Goal: Transaction & Acquisition: Purchase product/service

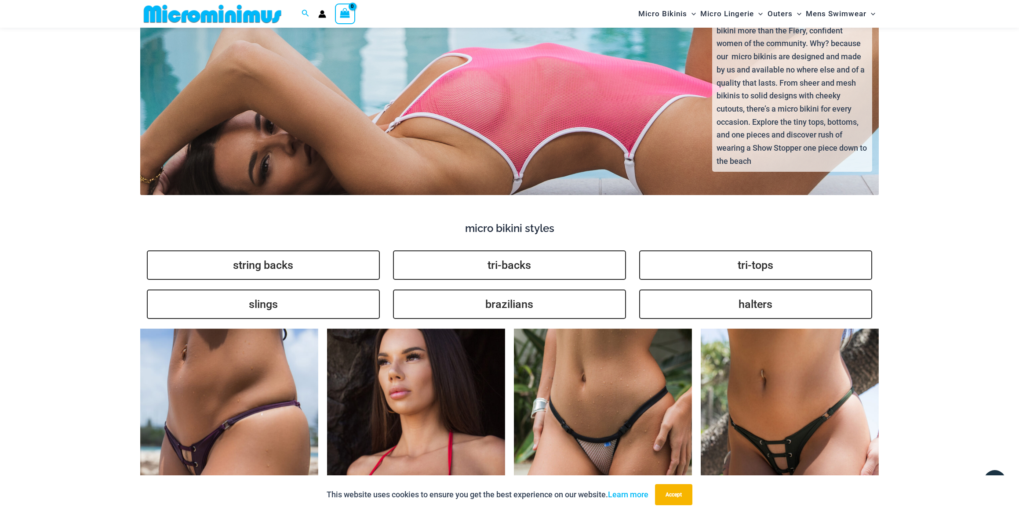
scroll to position [1479, 0]
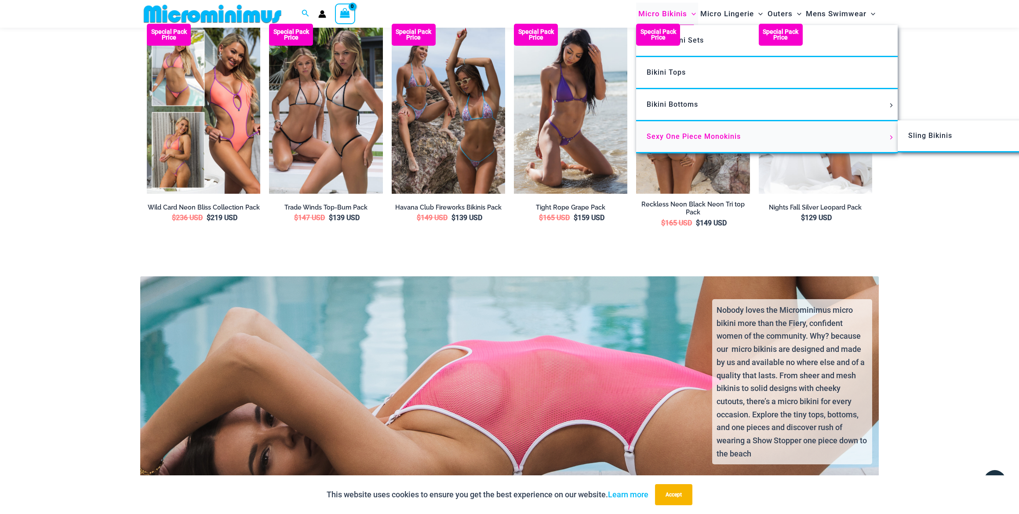
click at [783, 139] on link "Sexy One Piece Monokinis" at bounding box center [767, 137] width 262 height 32
click at [727, 135] on span "Sexy One Piece Monokinis" at bounding box center [694, 136] width 94 height 8
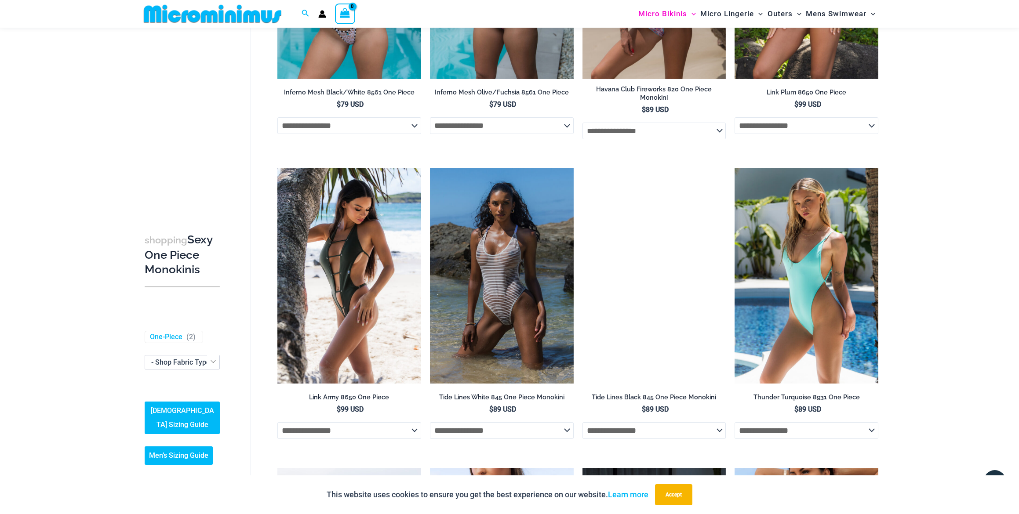
scroll to position [939, 0]
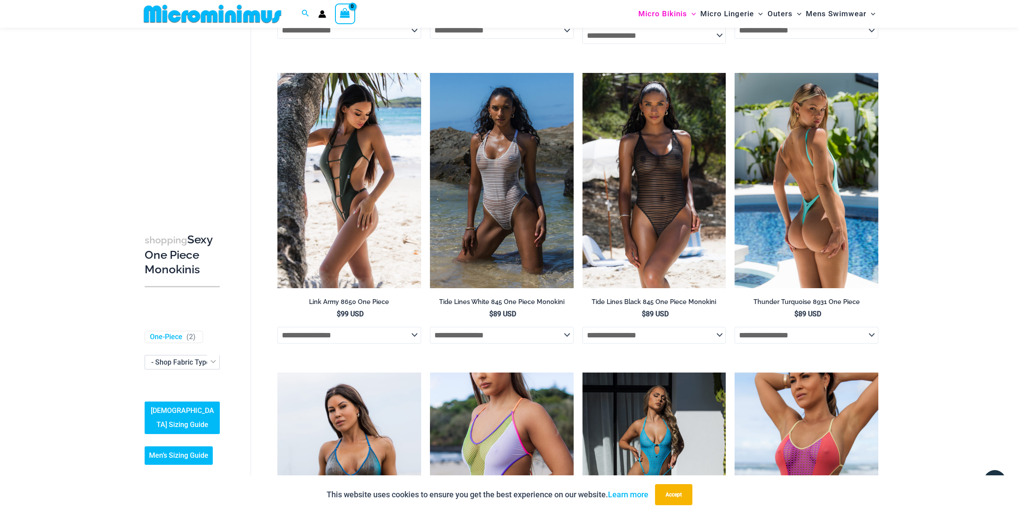
click at [757, 169] on img at bounding box center [807, 180] width 144 height 215
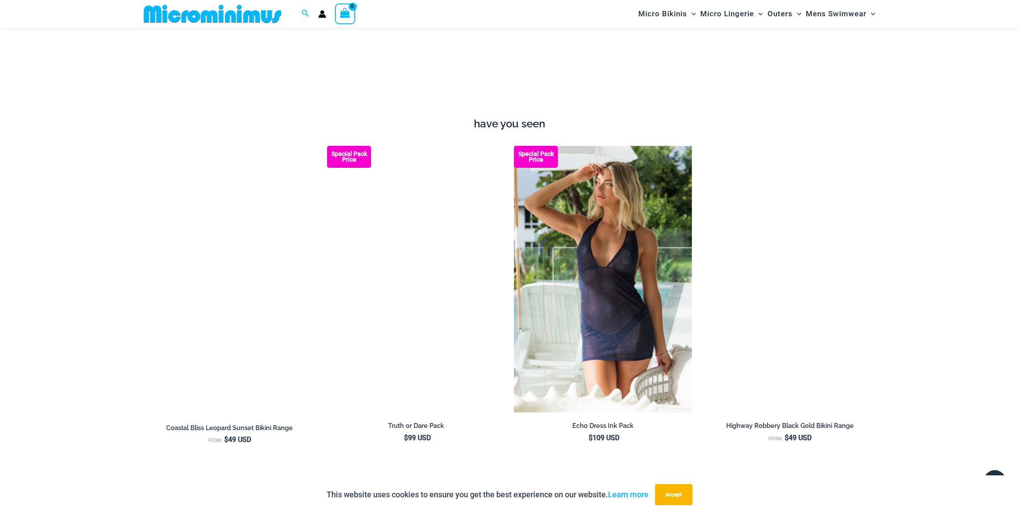
scroll to position [762, 0]
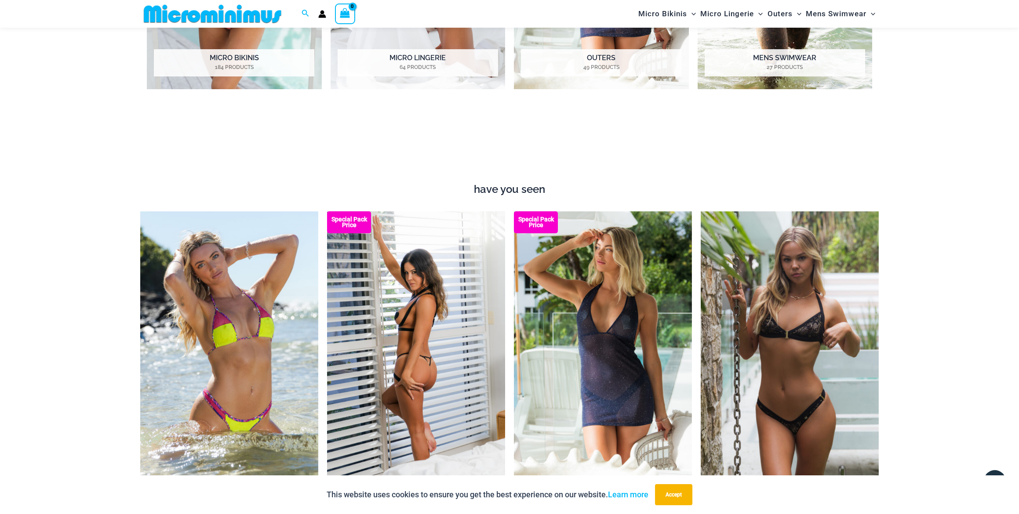
click at [459, 248] on img at bounding box center [416, 344] width 178 height 267
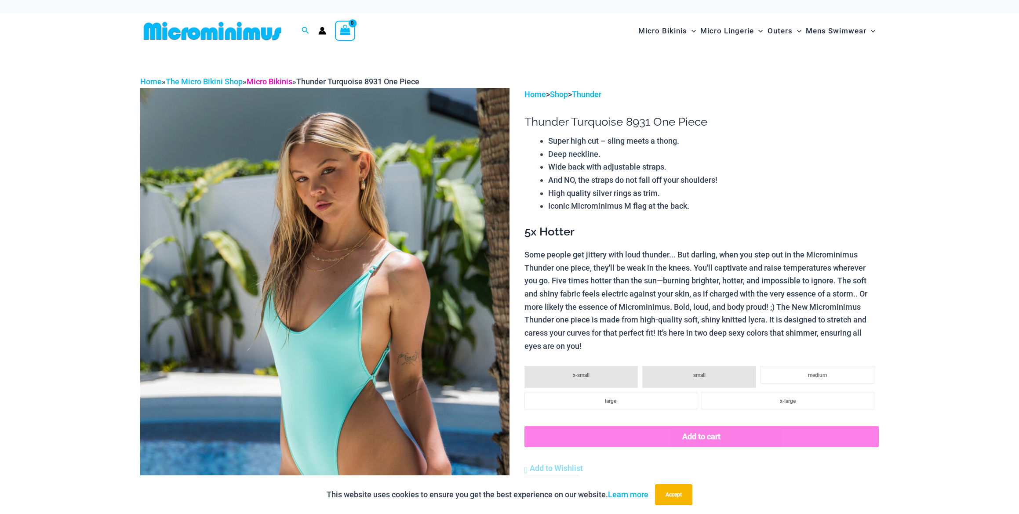
click at [287, 77] on link "Micro Bikinis" at bounding box center [270, 81] width 46 height 9
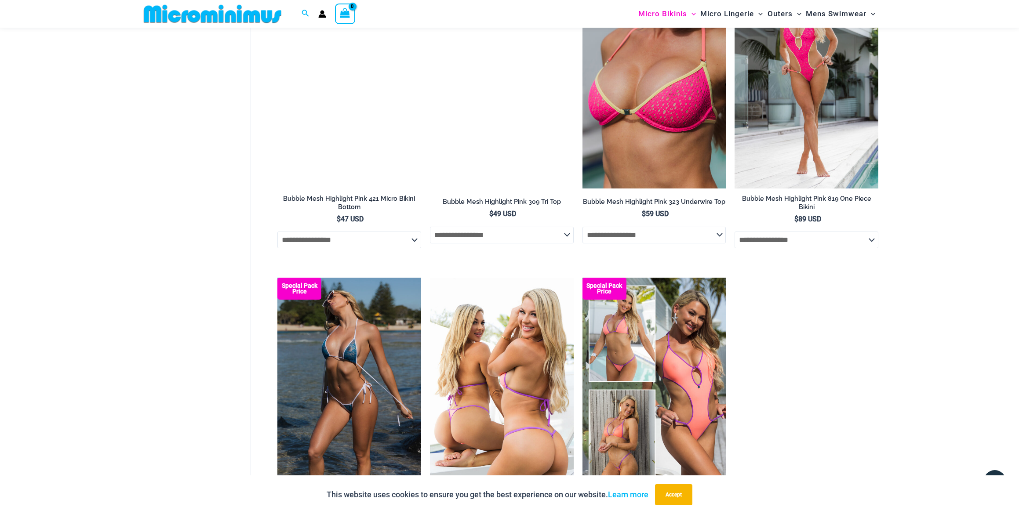
scroll to position [647, 0]
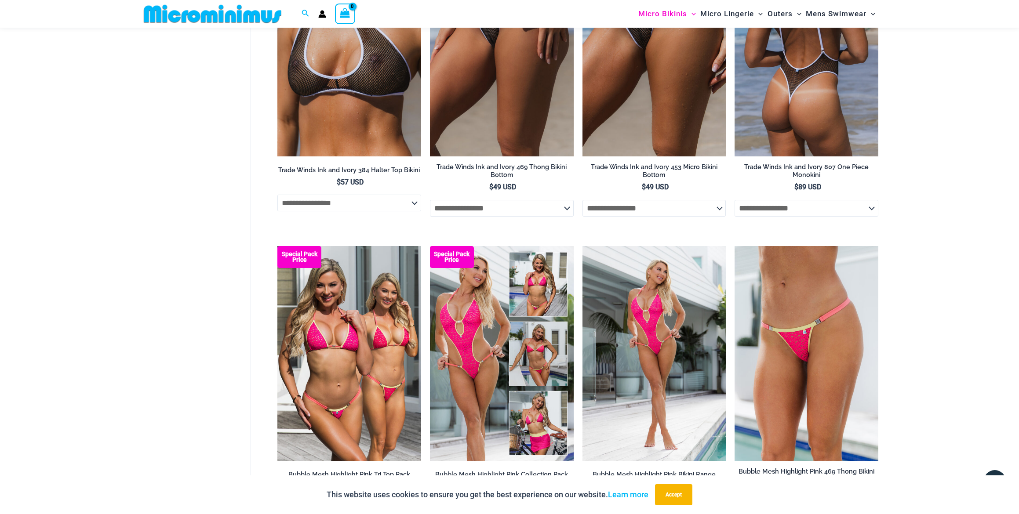
click at [764, 139] on img at bounding box center [807, 48] width 144 height 215
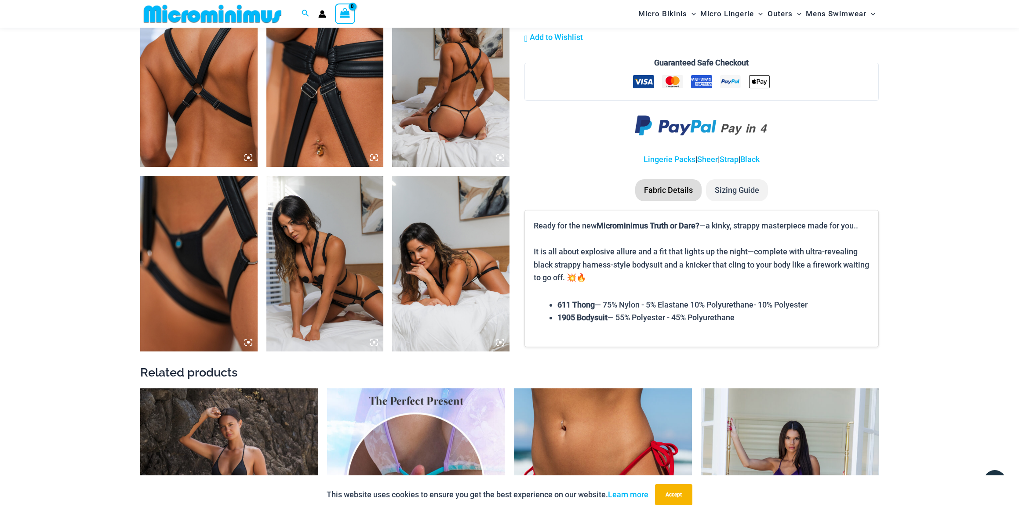
scroll to position [532, 0]
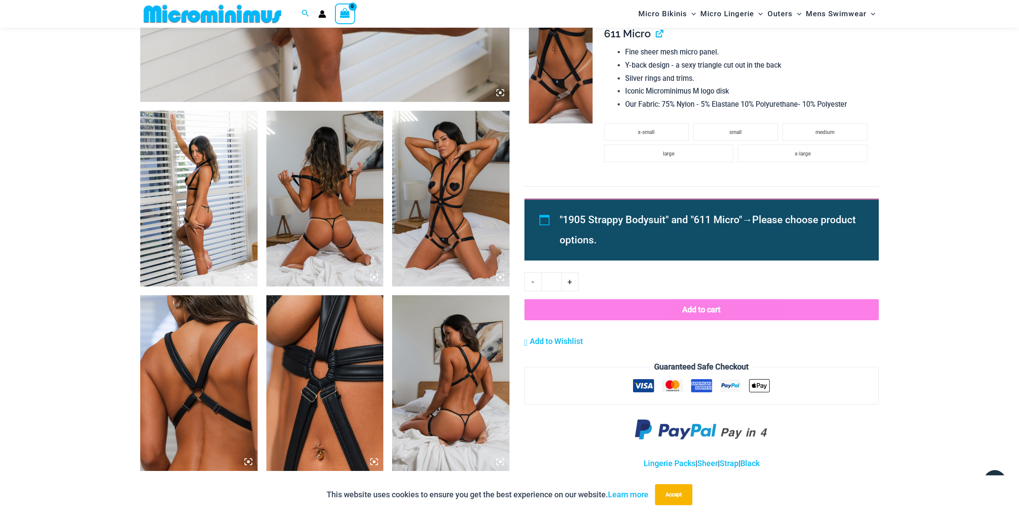
click at [451, 243] on img at bounding box center [450, 199] width 117 height 176
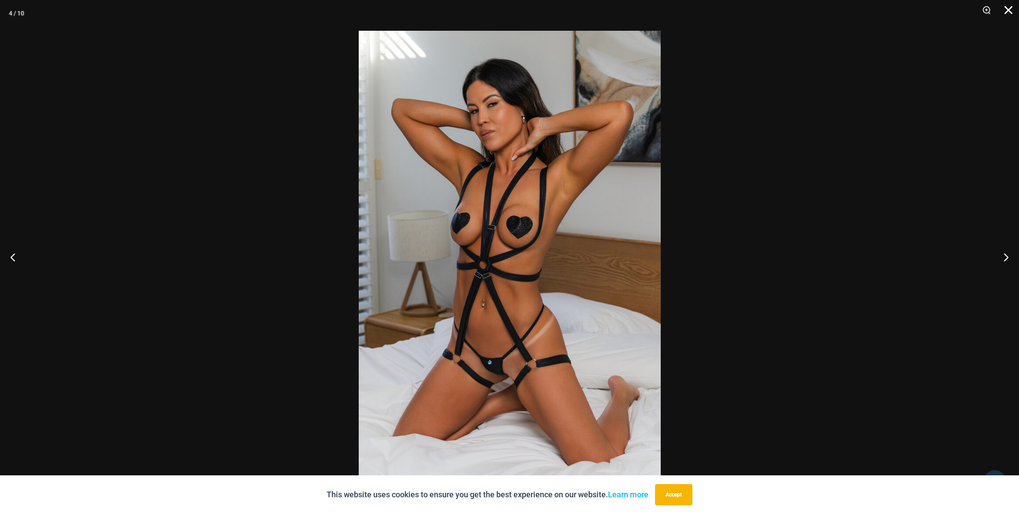
click at [1006, 7] on button "Close" at bounding box center [1005, 13] width 22 height 26
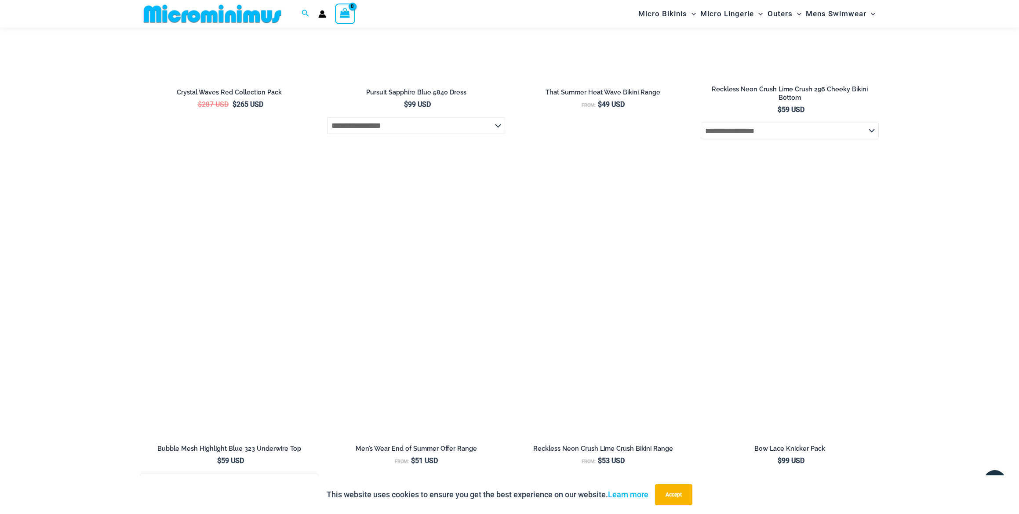
scroll to position [2060, 0]
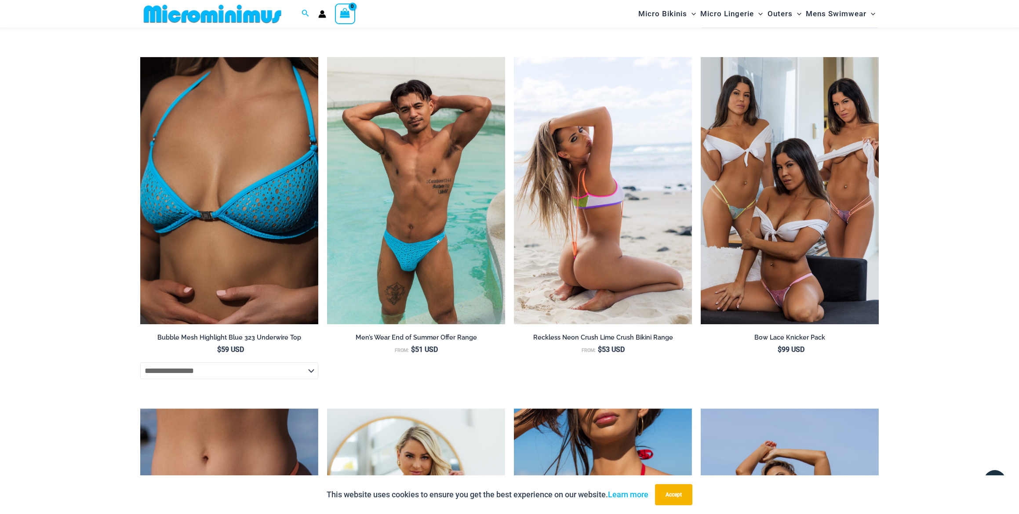
click at [596, 218] on img at bounding box center [603, 190] width 178 height 267
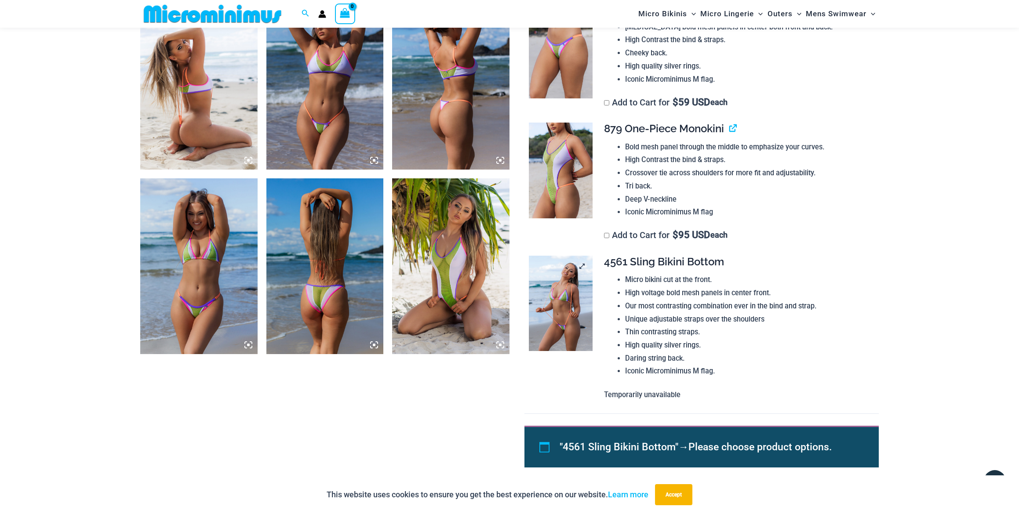
scroll to position [661, 0]
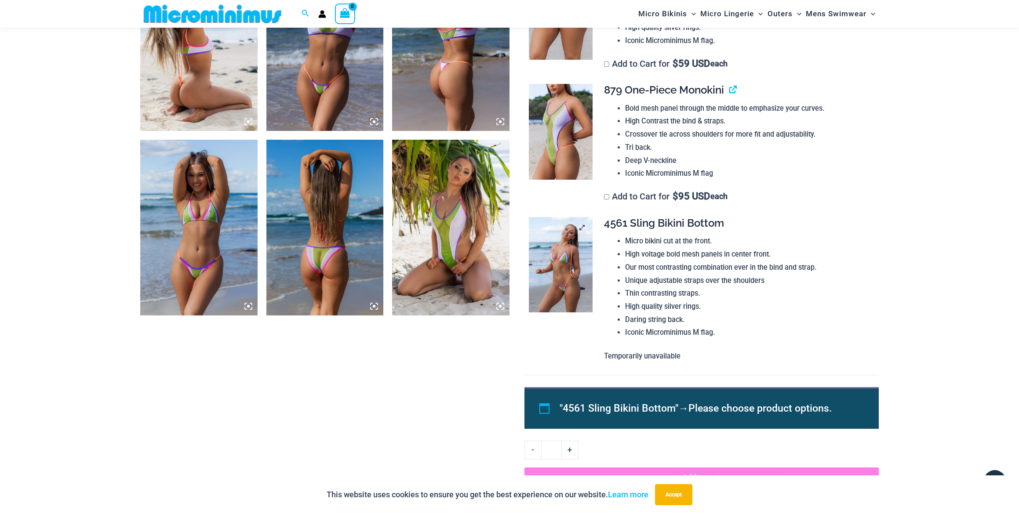
click at [556, 238] on img at bounding box center [561, 265] width 64 height 96
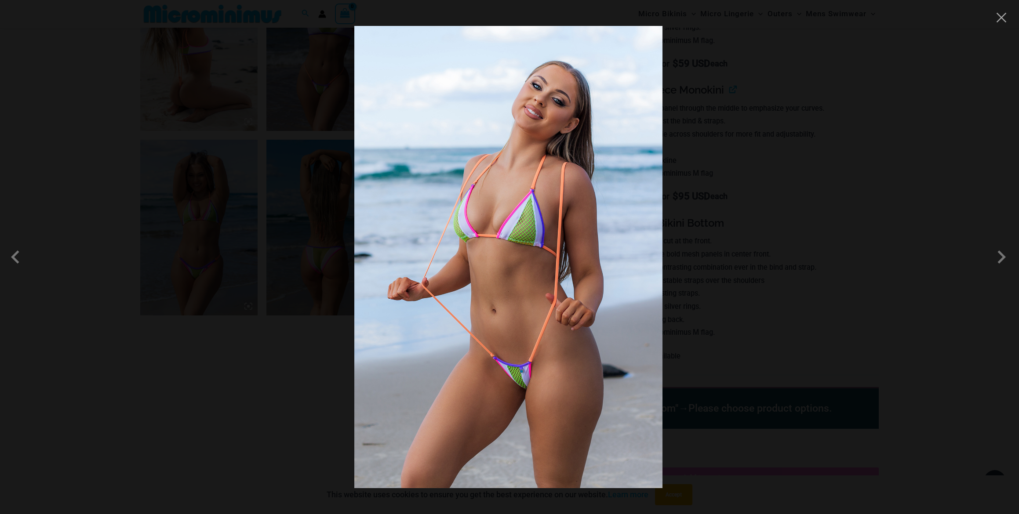
click at [568, 216] on img at bounding box center [508, 257] width 308 height 462
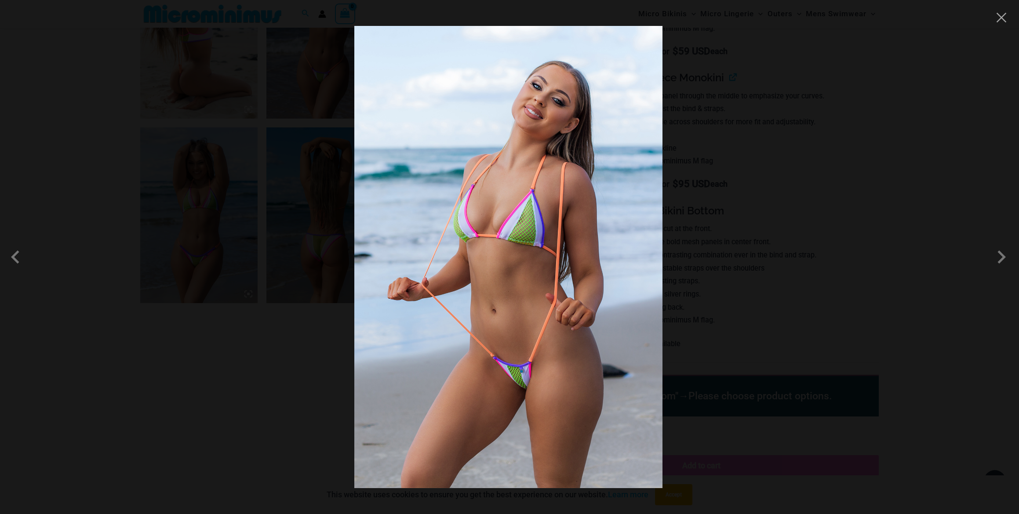
scroll to position [710, 0]
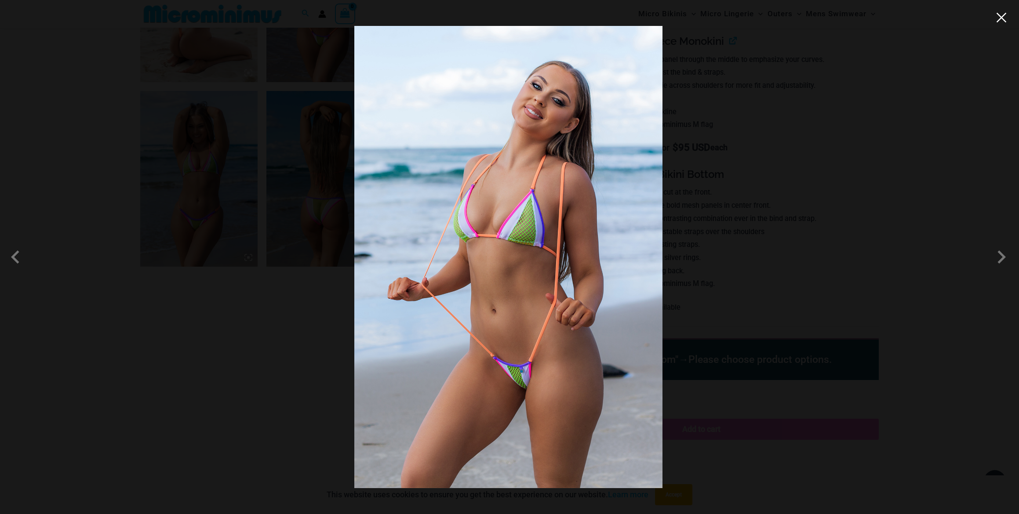
click at [999, 16] on button "Close" at bounding box center [1001, 17] width 13 height 13
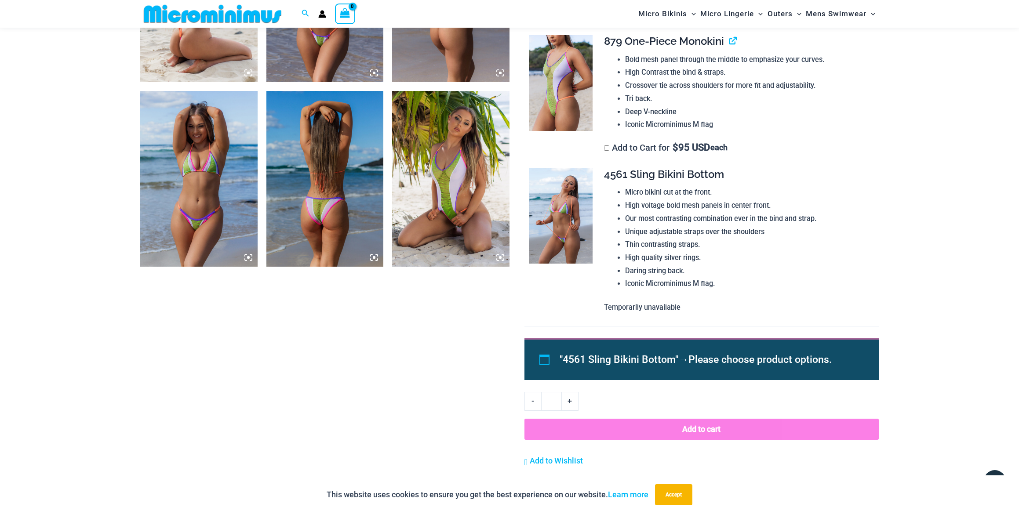
scroll to position [840, 0]
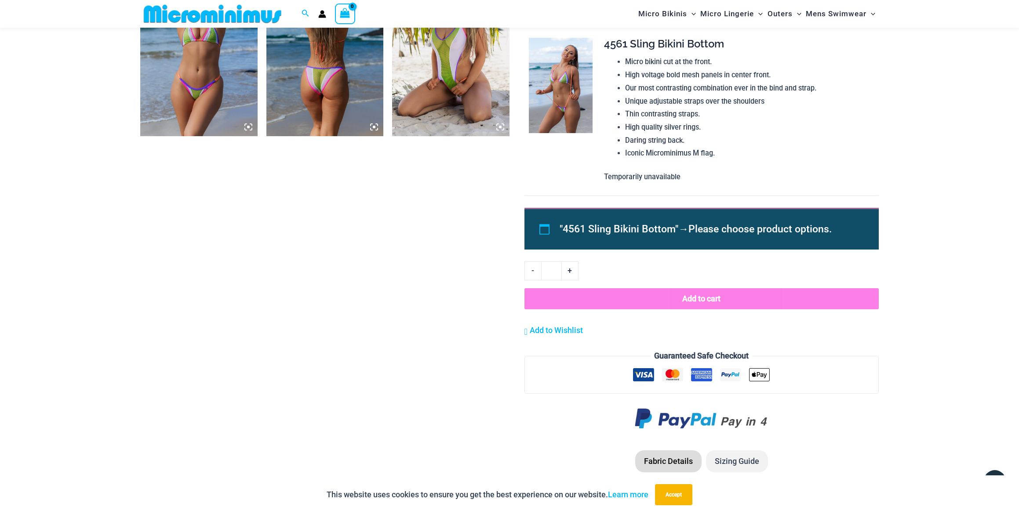
click at [489, 102] on img at bounding box center [450, 48] width 117 height 176
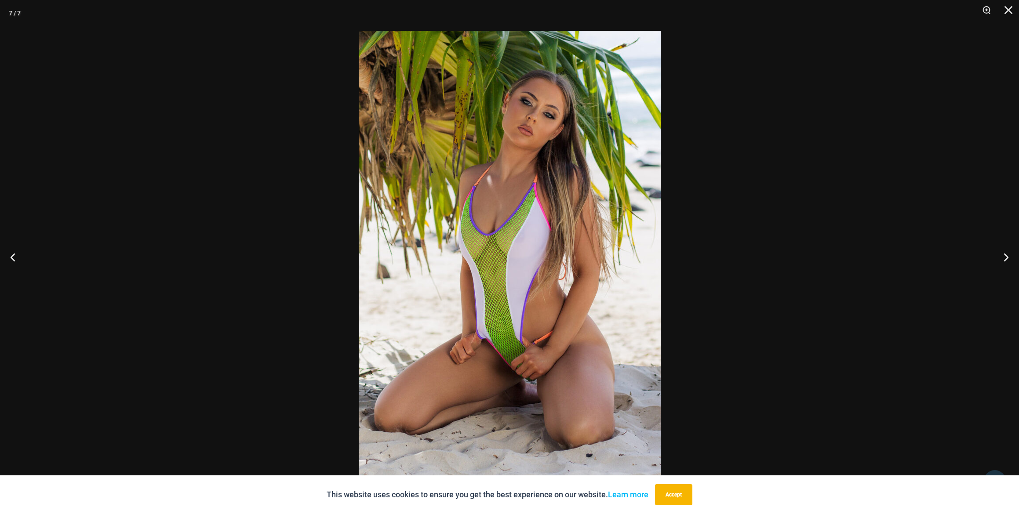
click at [530, 142] on img at bounding box center [510, 257] width 302 height 453
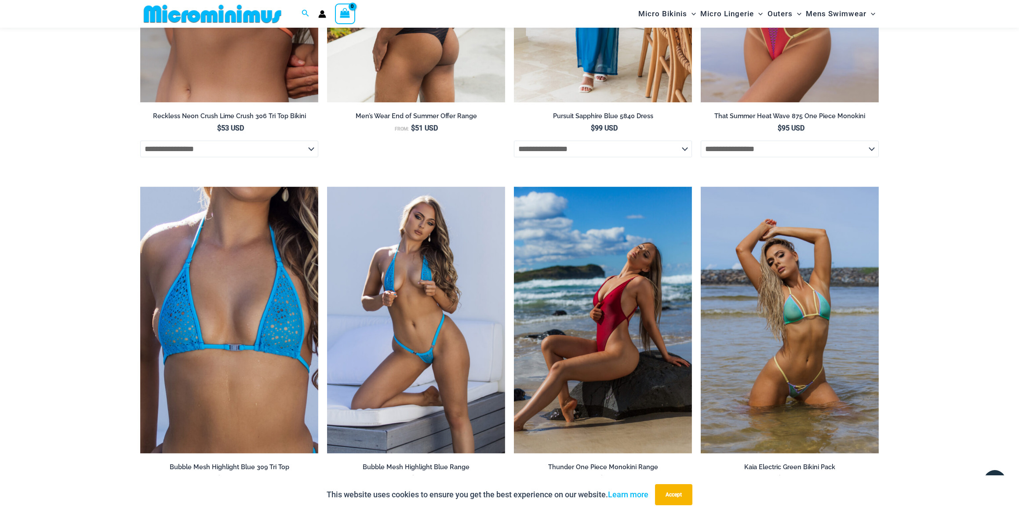
scroll to position [3349, 0]
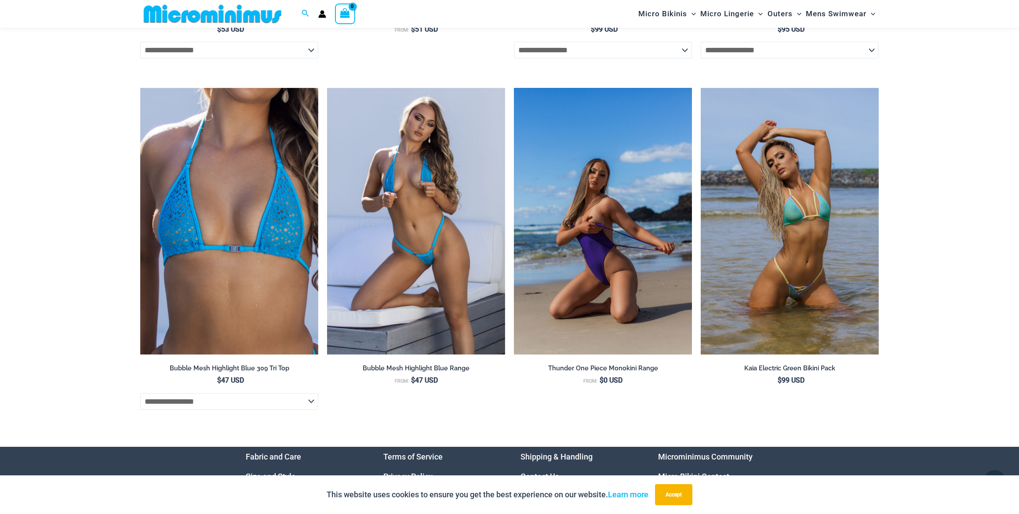
click at [567, 194] on img at bounding box center [603, 221] width 178 height 267
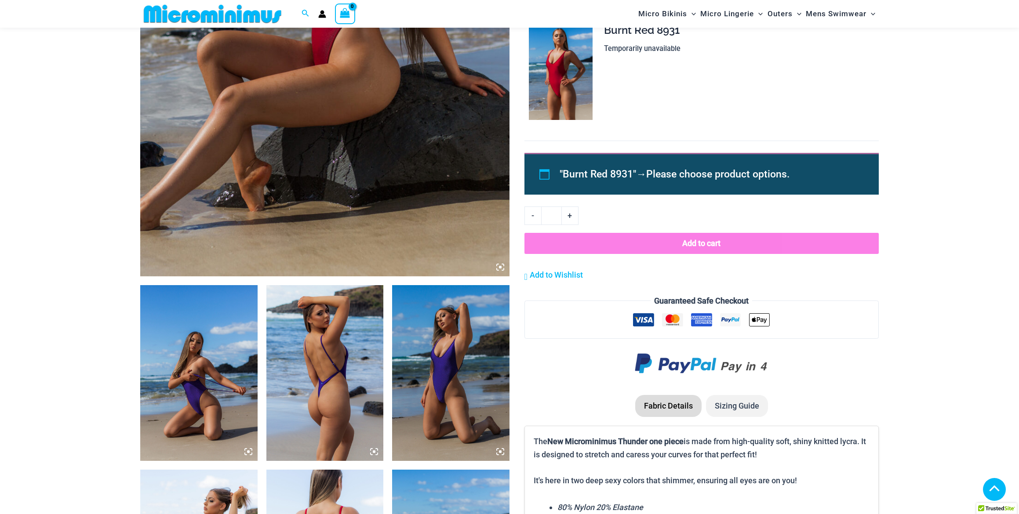
scroll to position [650, 0]
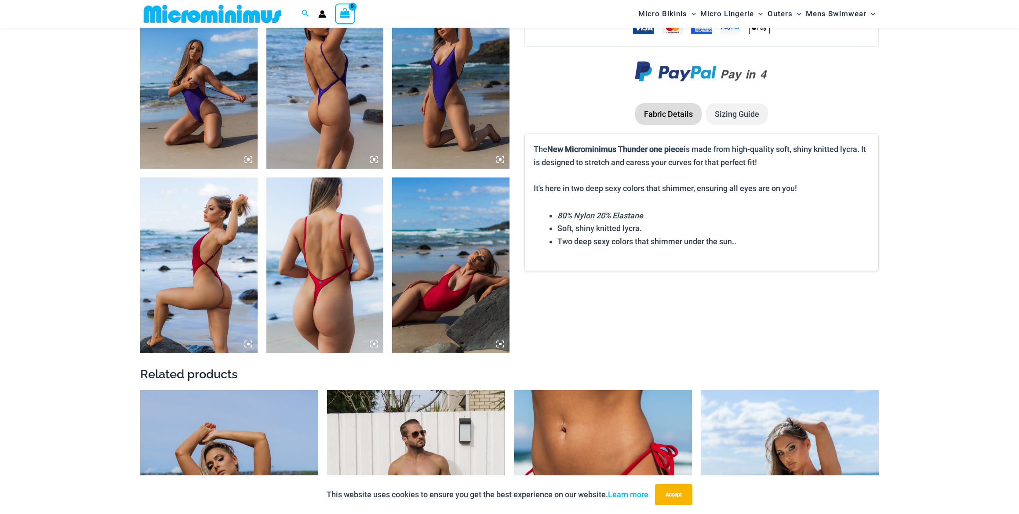
click at [483, 115] on img at bounding box center [450, 81] width 117 height 176
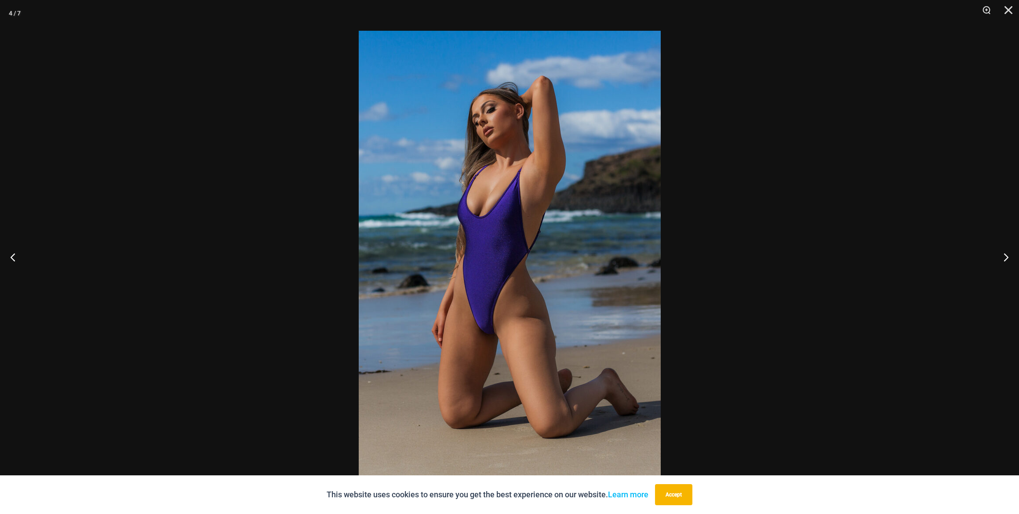
click at [475, 161] on img at bounding box center [510, 257] width 302 height 453
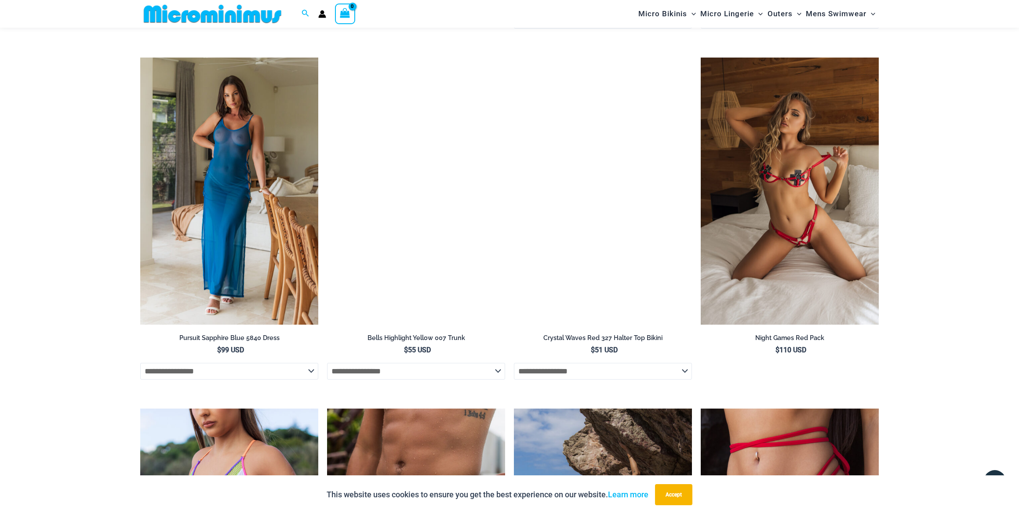
scroll to position [2327, 0]
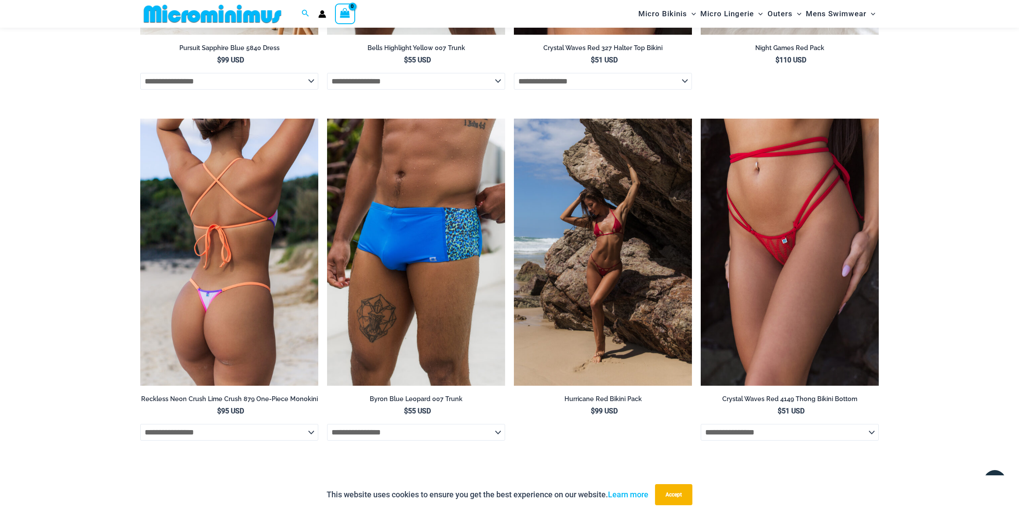
click at [185, 269] on img at bounding box center [229, 252] width 178 height 267
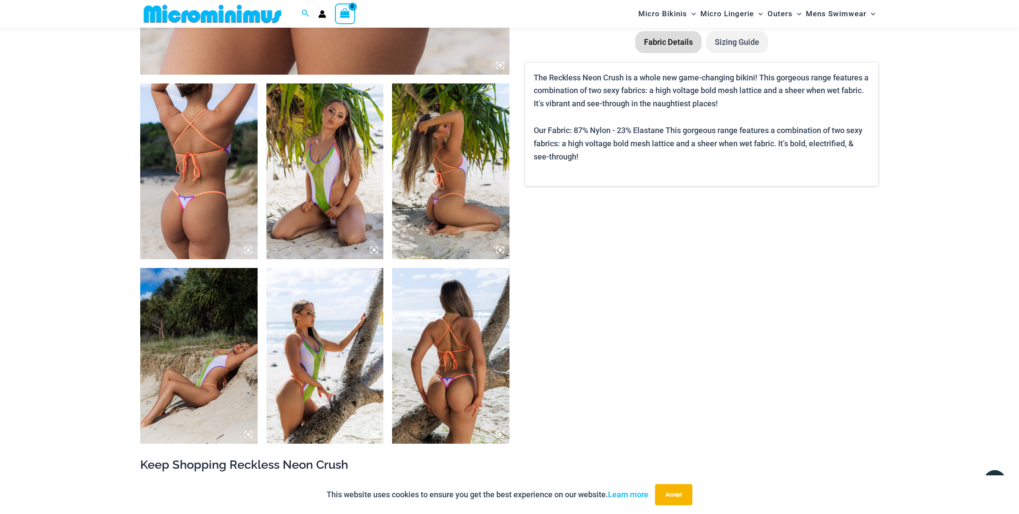
scroll to position [258, 0]
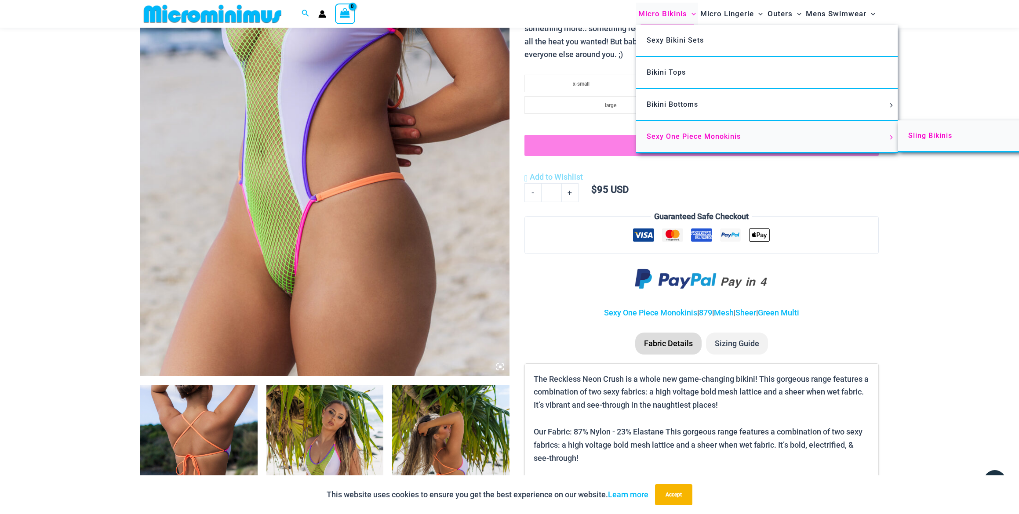
click at [950, 136] on span "Sling Bikinis" at bounding box center [930, 135] width 44 height 8
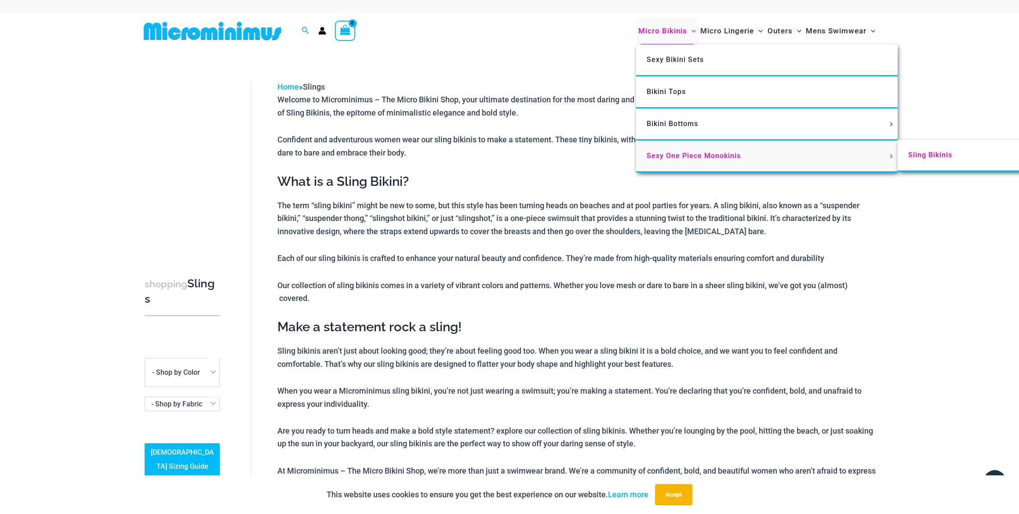
click at [666, 155] on span "Sexy One Piece Monokinis" at bounding box center [694, 156] width 94 height 8
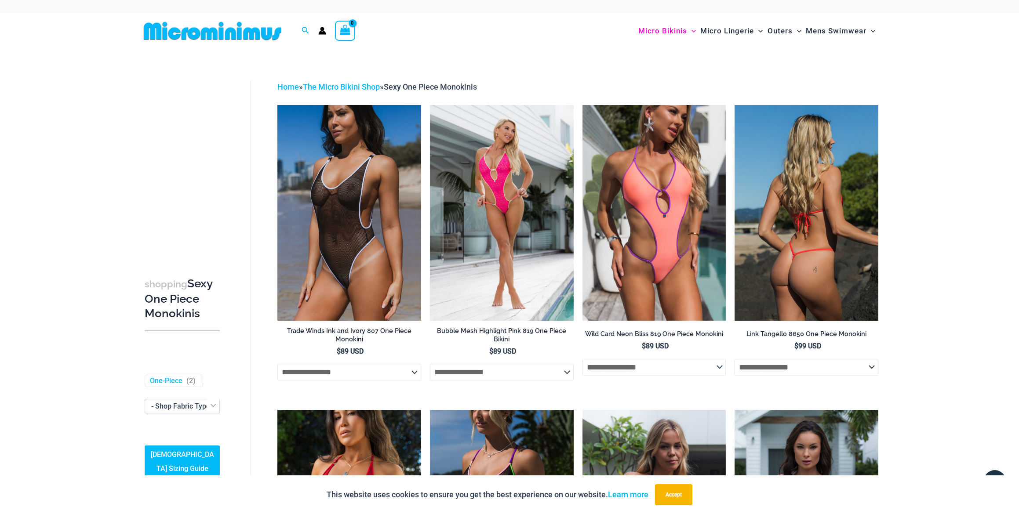
click at [833, 188] on img at bounding box center [807, 212] width 144 height 215
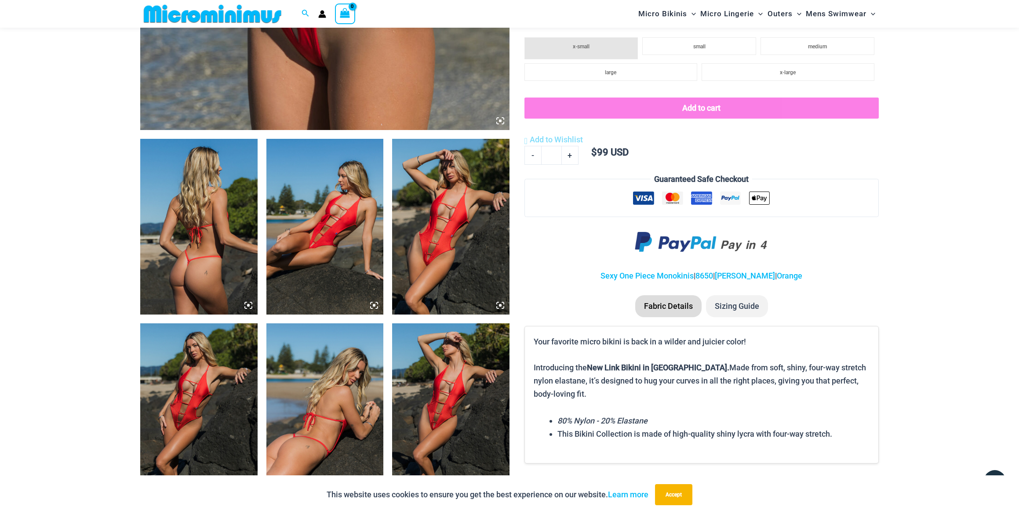
scroll to position [782, 0]
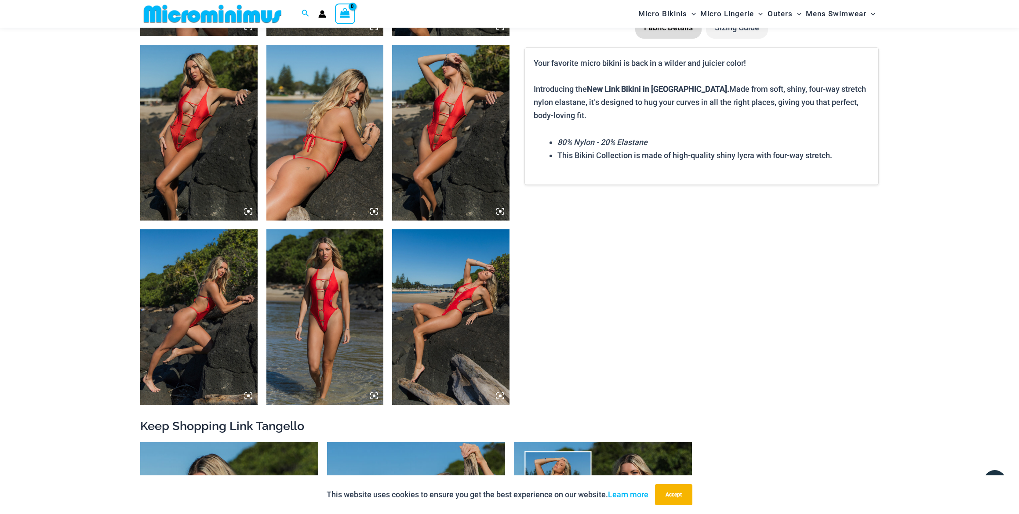
click at [356, 307] on img at bounding box center [324, 317] width 117 height 176
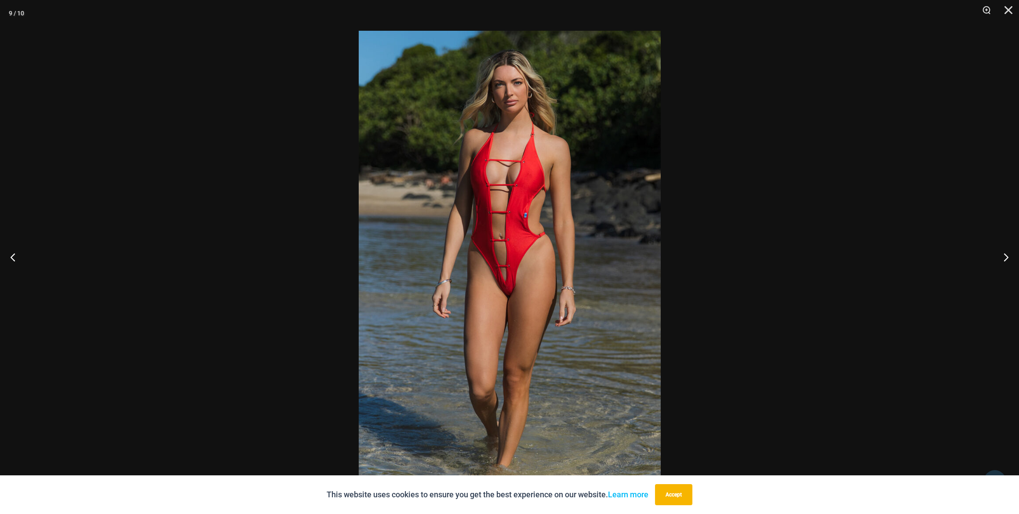
click at [516, 214] on img at bounding box center [510, 257] width 302 height 453
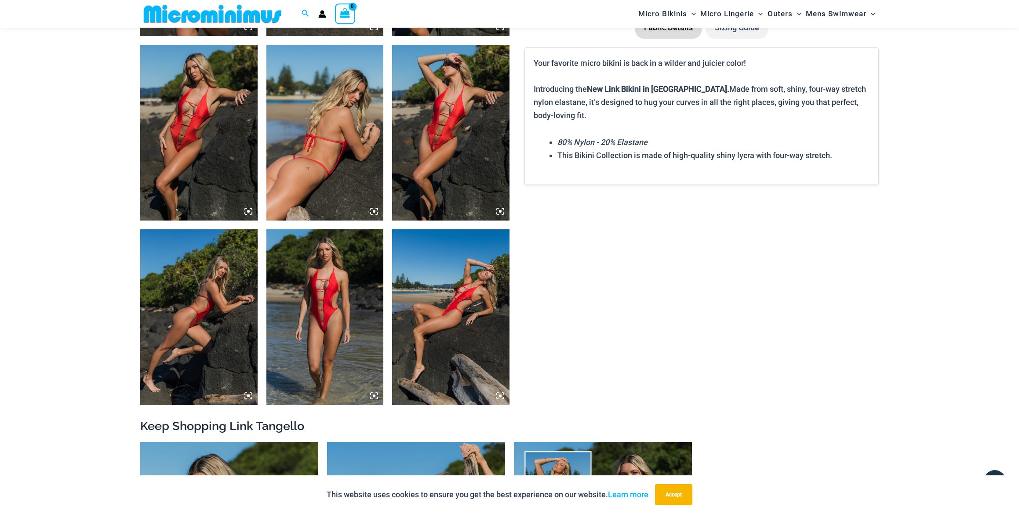
click at [326, 323] on img at bounding box center [324, 317] width 117 height 176
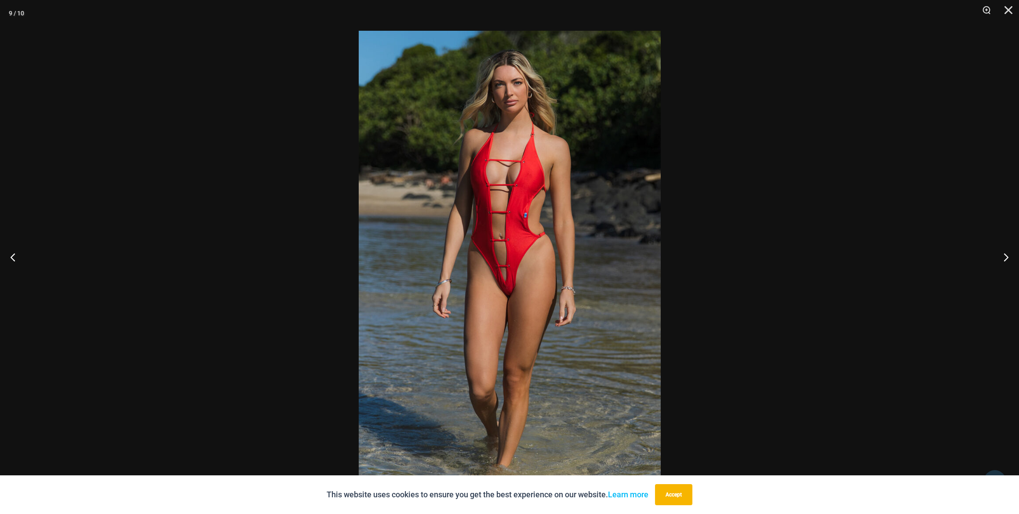
drag, startPoint x: 453, startPoint y: 114, endPoint x: 445, endPoint y: 104, distance: 13.1
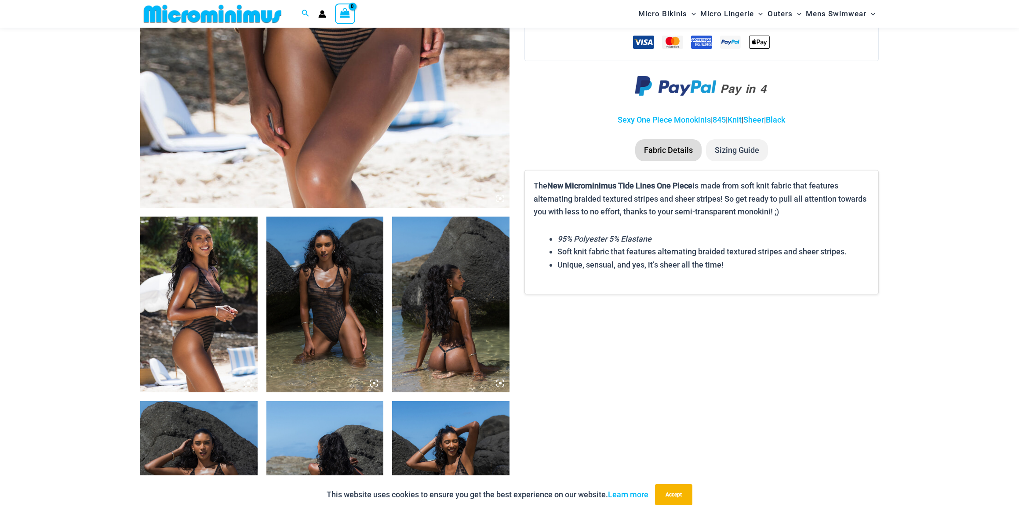
scroll to position [682, 0]
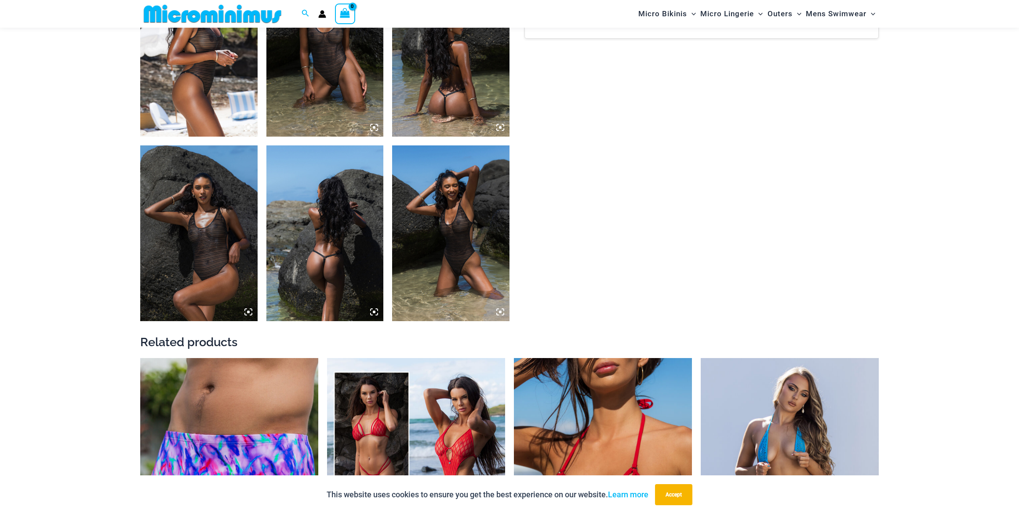
click at [427, 225] on img at bounding box center [450, 233] width 117 height 176
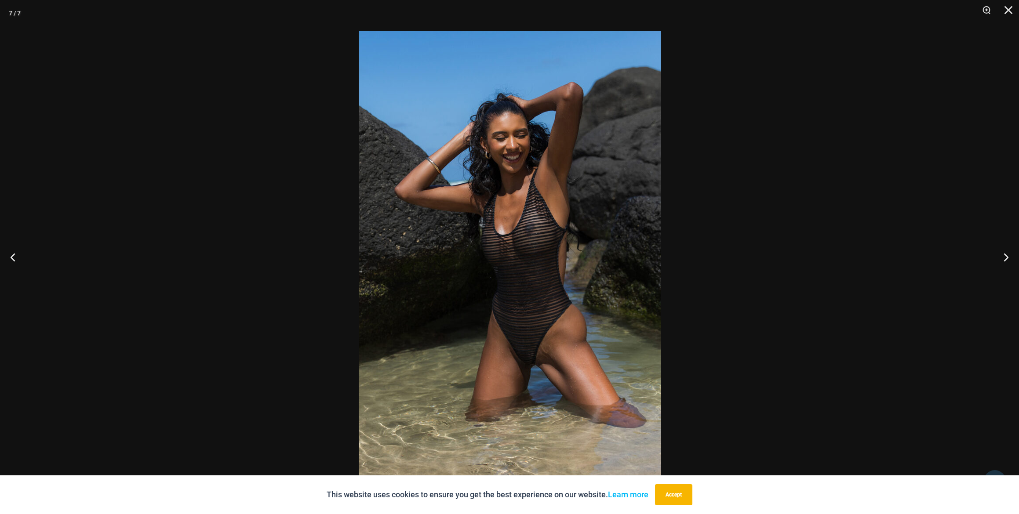
click at [483, 220] on img at bounding box center [510, 257] width 302 height 453
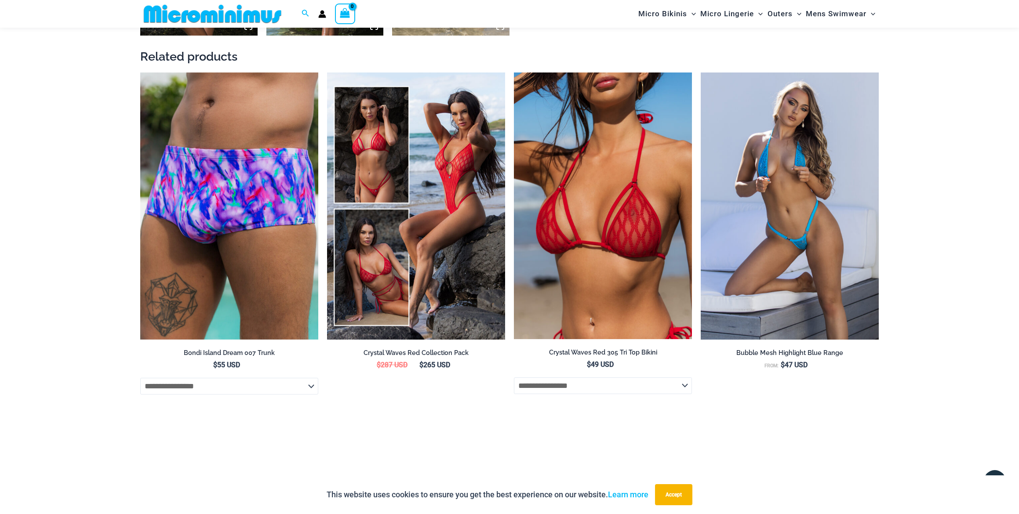
scroll to position [1234, 0]
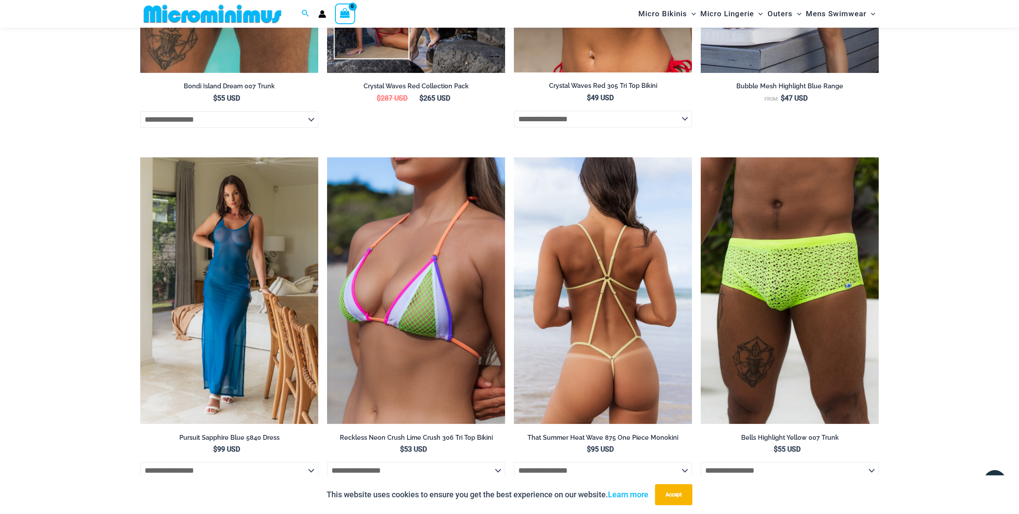
click at [601, 240] on img at bounding box center [603, 290] width 178 height 267
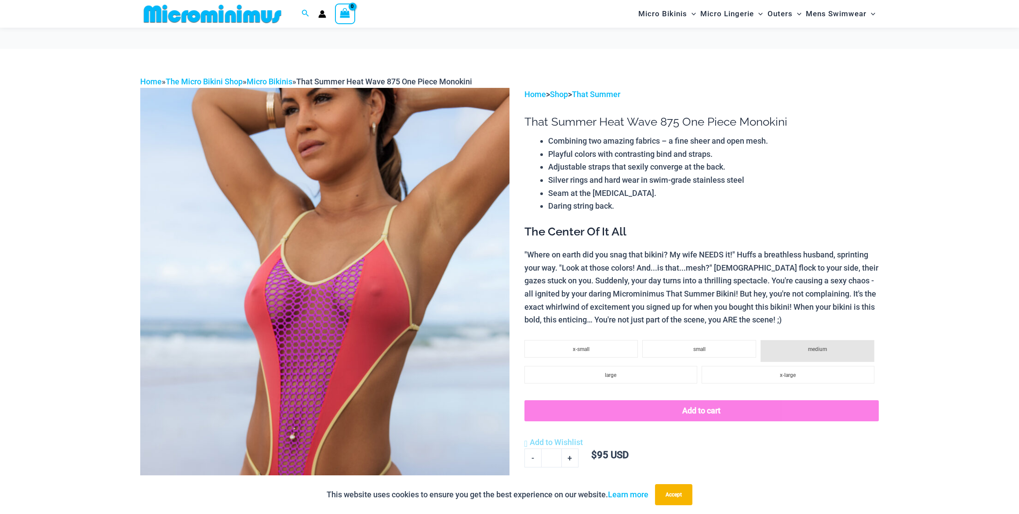
scroll to position [215, 0]
